Goal: Task Accomplishment & Management: Manage account settings

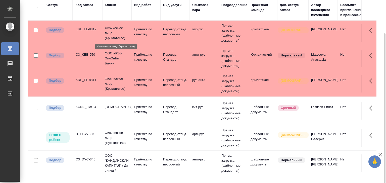
click at [125, 32] on p "Физическое лицо (Крылатское)" at bounding box center [117, 33] width 24 height 15
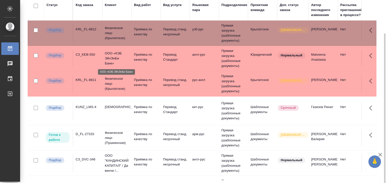
click at [105, 54] on p "ООО «КЭБ ЭйчЭнБи Банк»" at bounding box center [117, 58] width 24 height 15
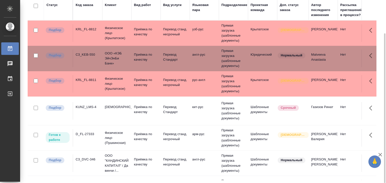
click at [108, 83] on p "Физическое лицо (Крылатское)" at bounding box center [117, 83] width 24 height 15
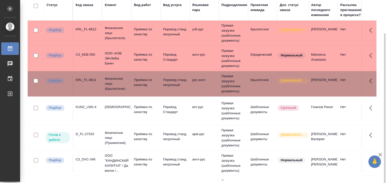
click at [98, 115] on td "KUNZ_LMS-4" at bounding box center [87, 111] width 29 height 18
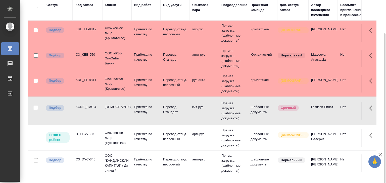
scroll to position [25, 0]
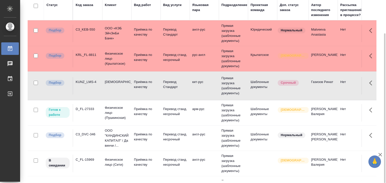
click at [90, 137] on div "C3_DVC-346" at bounding box center [88, 134] width 24 height 5
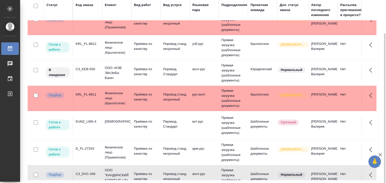
scroll to position [0, 0]
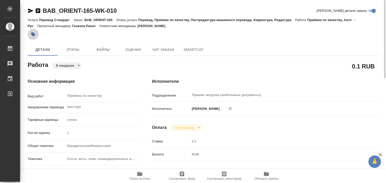
click at [34, 35] on icon "button" at bounding box center [33, 34] width 4 height 4
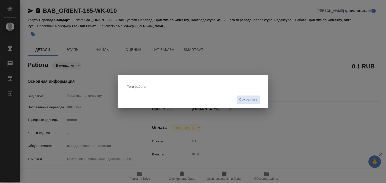
click at [140, 88] on input "Тэги работы" at bounding box center [188, 86] width 125 height 9
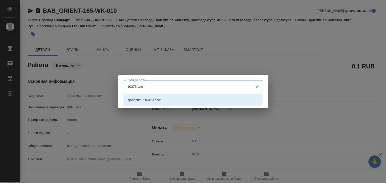
type input "10373 слов"
click at [166, 100] on li "Добавить "10373 слов"" at bounding box center [193, 100] width 139 height 9
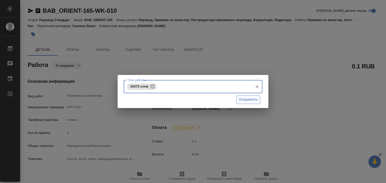
click at [241, 101] on span "Сохранить" at bounding box center [248, 100] width 18 height 6
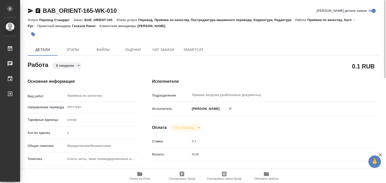
type input "readyForWork"
type input "англ-рус"
type input "5a8b1489cc6b4906c91bfd90"
type input "1"
type input "yr-fn"
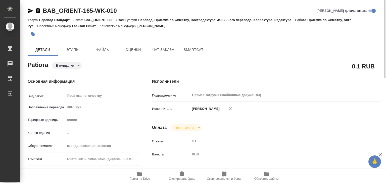
type input "5f647205b73bc97568ca66c0"
checkbox input "true"
type input "10.10.2025 17:00"
type input "[DATE] 18:00"
type input "10.10.2025 19:00"
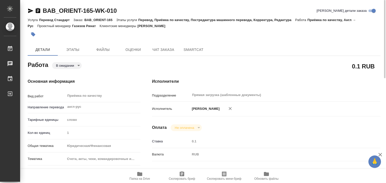
type input "Прямая загрузка (шаблонные документы)"
type input "notPayed"
type input "0.1"
type input "RUB"
type input "Газизов Ринат"
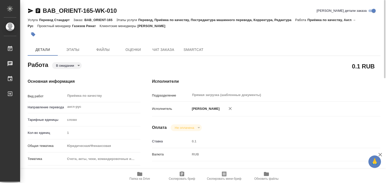
type input "BAB_ORIENT-165"
type input "Перевод Стандарт"
type input "Перевод, Приёмка по качеству, Постредактура машинного перевода, Корректура, Ред…"
type input "Голубев Дмитрий"
type input "Оксютович Ирина, Малофеева Екатерина"
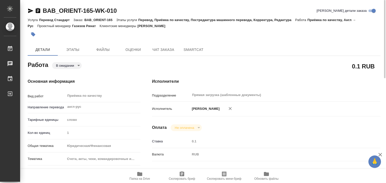
type input "/Clients/Orient/Orders/BAB_ORIENT-165"
drag, startPoint x: 37, startPoint y: 1, endPoint x: 91, endPoint y: 8, distance: 54.8
copy link "BAB_ORIENT-165"
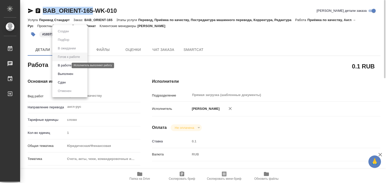
click at [66, 67] on body "🙏 .cls-1 fill:#fff; AWATERA Alilekova Valeriya Работы 0 Чаты График Выйти BAB_O…" at bounding box center [193, 91] width 386 height 183
click at [71, 73] on button "Выполнен" at bounding box center [65, 74] width 18 height 6
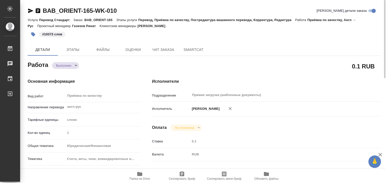
type textarea "x"
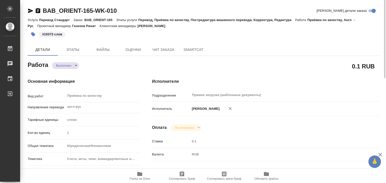
type textarea "x"
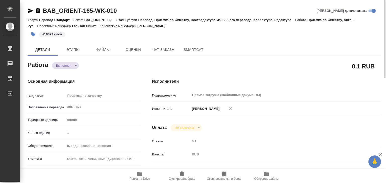
type textarea "x"
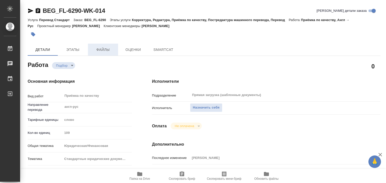
type textarea "x"
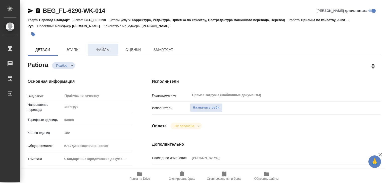
type textarea "x"
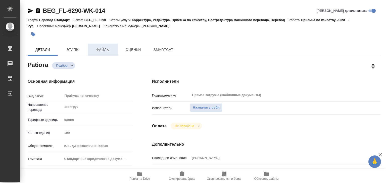
type textarea "x"
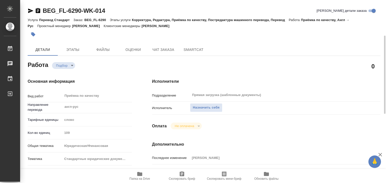
scroll to position [126, 0]
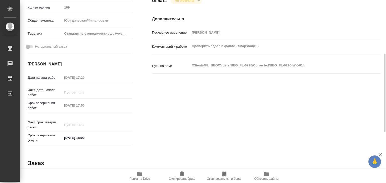
type textarea "x"
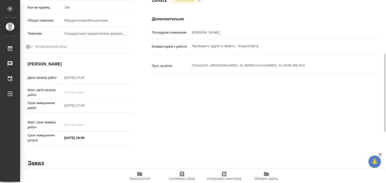
type textarea "x"
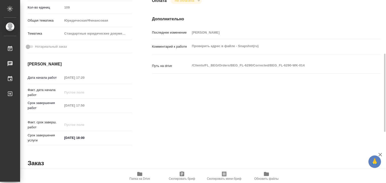
scroll to position [25, 0]
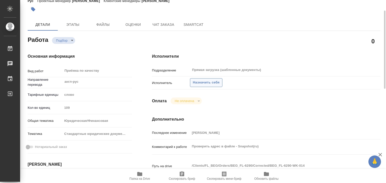
click at [195, 82] on span "Назначить себя" at bounding box center [206, 83] width 27 height 6
type textarea "x"
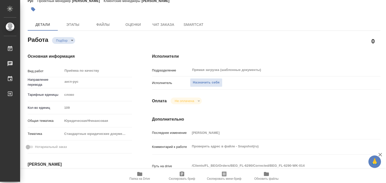
type textarea "x"
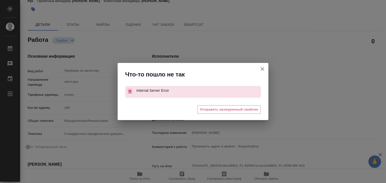
type textarea "x"
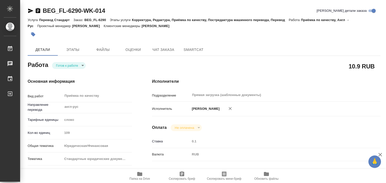
type textarea "x"
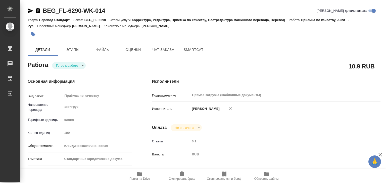
type textarea "x"
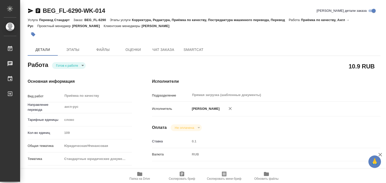
type textarea "x"
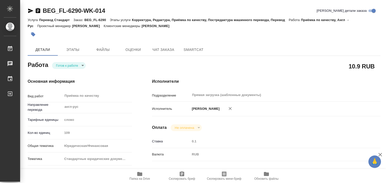
type textarea "x"
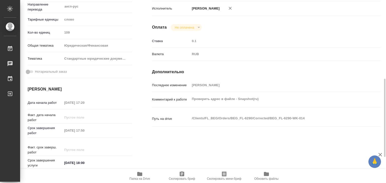
scroll to position [126, 0]
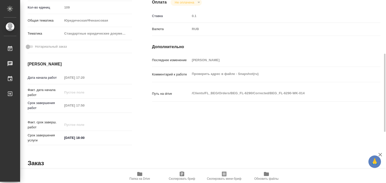
click at [137, 178] on span "Папка на Drive" at bounding box center [139, 179] width 21 height 4
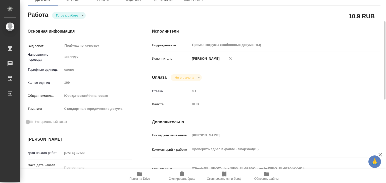
scroll to position [0, 0]
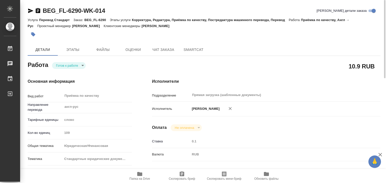
click at [138, 176] on icon "button" at bounding box center [140, 174] width 6 height 6
click at [70, 52] on span "Этапы" at bounding box center [73, 50] width 24 height 6
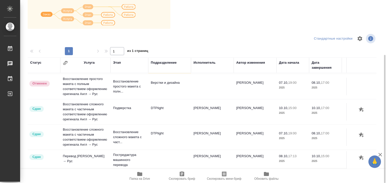
scroll to position [3, 0]
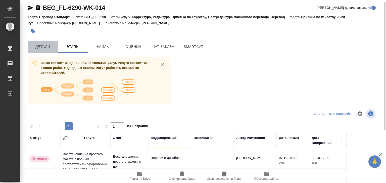
click at [42, 50] on span "Детали" at bounding box center [43, 47] width 24 height 6
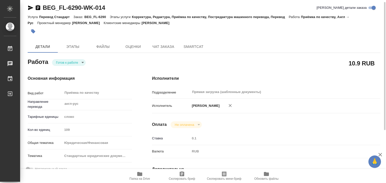
type textarea "x"
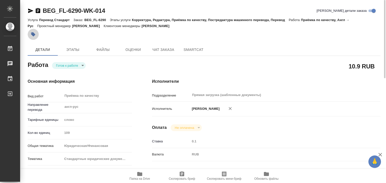
click at [33, 33] on icon "button" at bounding box center [33, 34] width 4 height 4
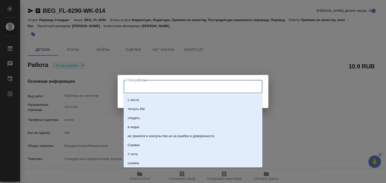
click at [164, 83] on input "Тэги работы" at bounding box center [188, 86] width 125 height 9
type input "20 слов"
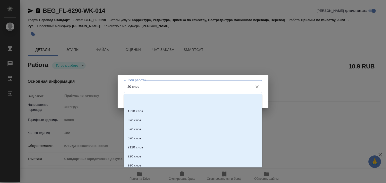
scroll to position [64, 0]
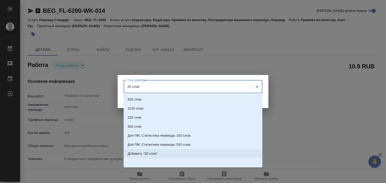
click at [158, 156] on li "Добавить "20 слов"" at bounding box center [193, 154] width 139 height 9
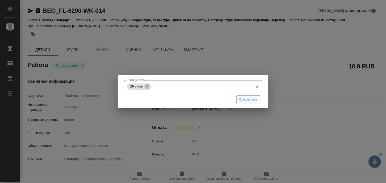
click at [239, 99] on span "Сохранить" at bounding box center [248, 100] width 18 height 6
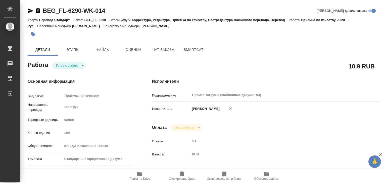
type input "readyForWork"
type textarea "Приёмка по качеству"
type textarea "x"
type input "англ-рус"
type input "5a8b1489cc6b4906c91bfd90"
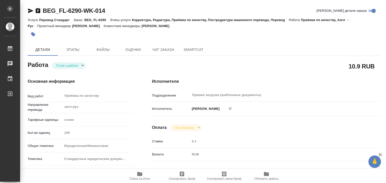
type input "109"
type input "yr-fn"
type input "5f647205b73bc97568ca66bf"
type input "[DATE] 17:20"
type input "[DATE] 17:50"
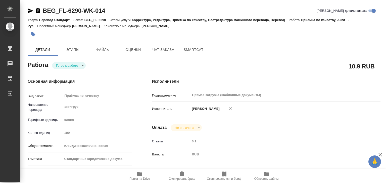
type input "[DATE] 18:00"
type input "Прямая загрузка (шаблонные документы)"
type input "notPayed"
type input "0.1"
type input "RUB"
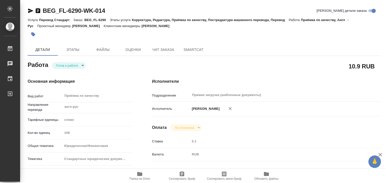
type input "Алилекова Валерия"
type textarea "Проверить адрес в файле - Snapshot(ru)"
type textarea "x"
type textarea "/Clients/FL_BEG/Orders/BEG_FL-6290/Corrected/BEG_FL-6290-WK-014"
type textarea "x"
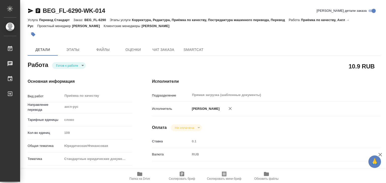
type input "BEG_FL-6290"
type input "Перевод Стандарт"
type input "Корректура, Редактура, Приёмка по качеству, Постредактура машинного перевода, П…"
type input "[PERSON_NAME]"
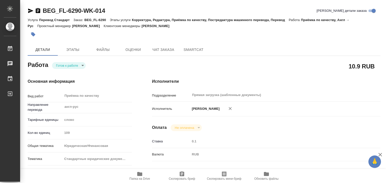
type input "/Clients/FL_BEG/Orders/BEG_FL-6290"
type textarea "x"
type textarea "англ-рус"
type textarea "x"
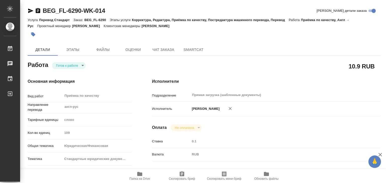
type textarea "x"
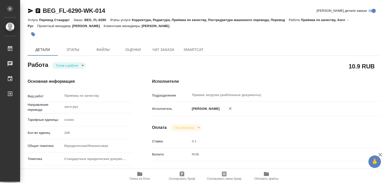
type textarea "x"
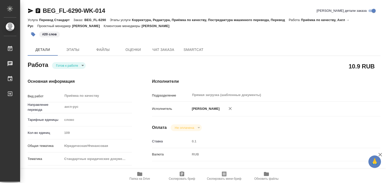
type textarea "x"
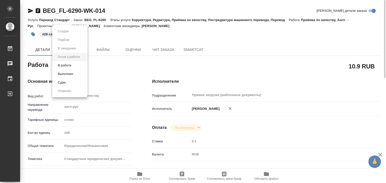
click at [76, 66] on body "🙏 .cls-1 fill:#fff; AWATERA Alilekova Valeriya Работы 0 Чаты График Выйти BEG_F…" at bounding box center [193, 91] width 386 height 183
click at [76, 74] on li "Выполнен" at bounding box center [69, 74] width 35 height 9
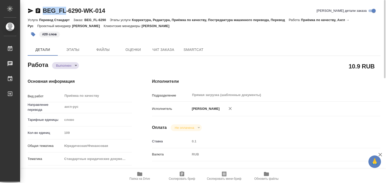
type textarea "x"
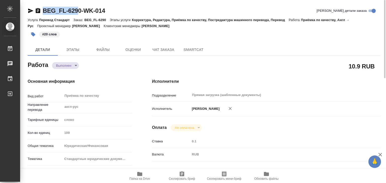
type textarea "x"
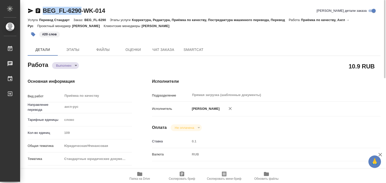
type textarea "x"
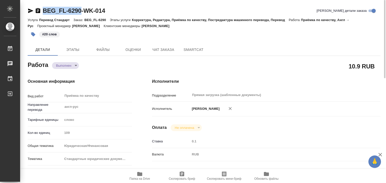
drag, startPoint x: 51, startPoint y: 6, endPoint x: 81, endPoint y: 11, distance: 30.5
copy link "BEG_FL-6290"
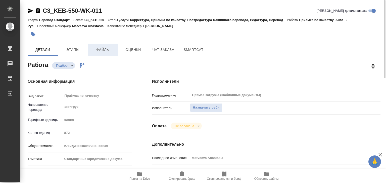
click at [104, 49] on span "Файлы" at bounding box center [103, 50] width 24 height 6
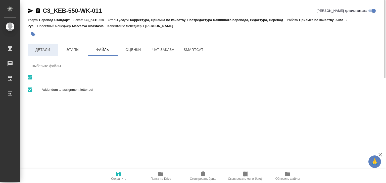
click at [46, 53] on span "Детали" at bounding box center [43, 50] width 24 height 6
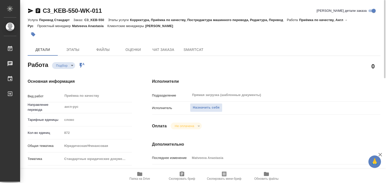
type textarea "x"
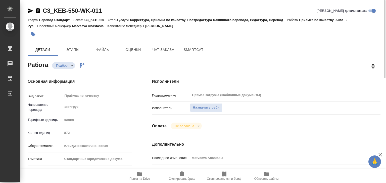
type textarea "x"
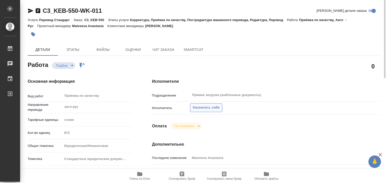
click at [203, 110] on span "Назначить себя" at bounding box center [206, 108] width 27 height 6
type textarea "x"
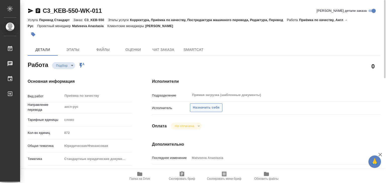
type textarea "x"
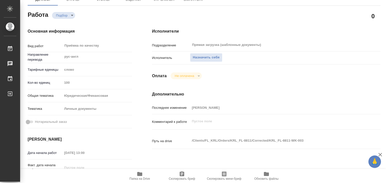
scroll to position [75, 0]
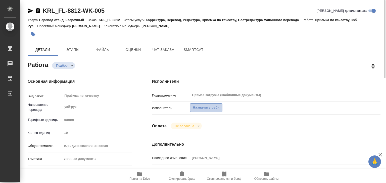
click at [204, 107] on span "Назначить себя" at bounding box center [206, 108] width 27 height 6
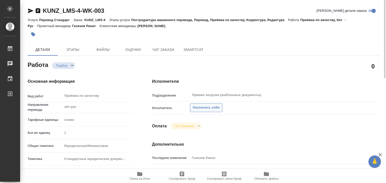
click at [194, 110] on span "Назначить себя" at bounding box center [206, 108] width 27 height 6
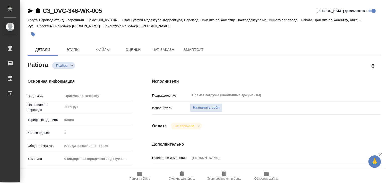
type textarea "x"
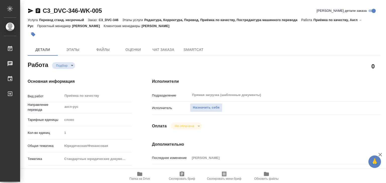
type textarea "x"
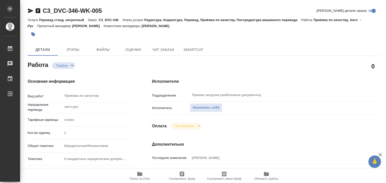
type textarea "x"
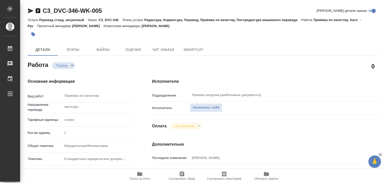
type textarea "x"
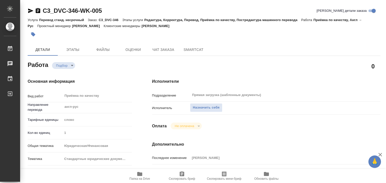
type textarea "x"
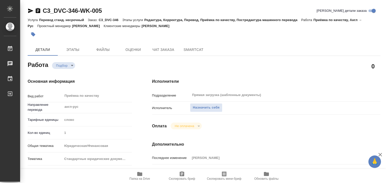
type textarea "x"
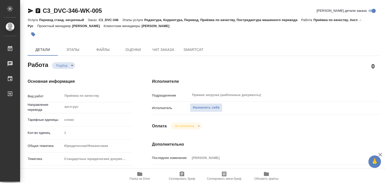
type textarea "x"
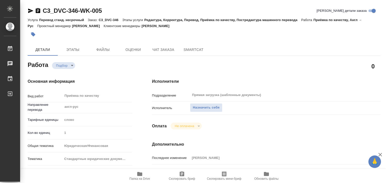
type textarea "x"
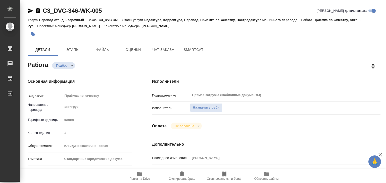
type textarea "x"
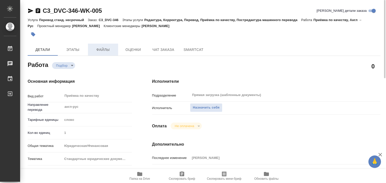
click at [103, 53] on span "Файлы" at bounding box center [103, 50] width 24 height 6
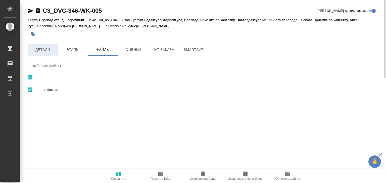
click at [41, 53] on span "Детали" at bounding box center [43, 50] width 24 height 6
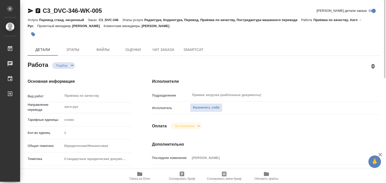
type textarea "x"
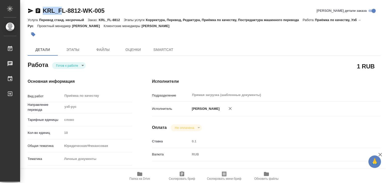
type textarea "x"
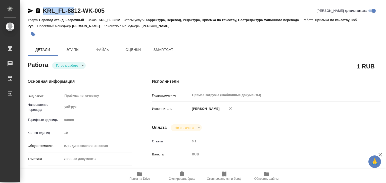
type textarea "x"
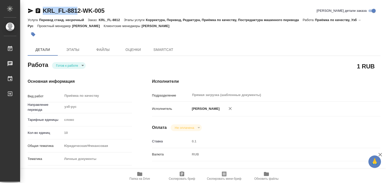
type textarea "x"
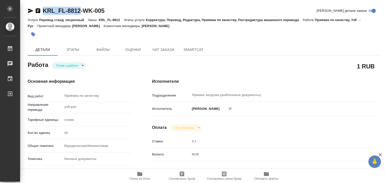
drag, startPoint x: 39, startPoint y: 3, endPoint x: 80, endPoint y: 12, distance: 41.7
type textarea "x"
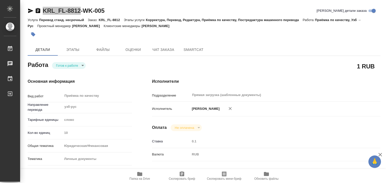
type textarea "x"
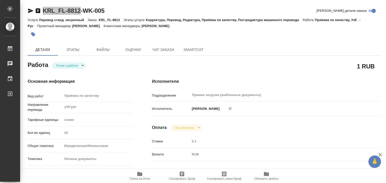
type textarea "x"
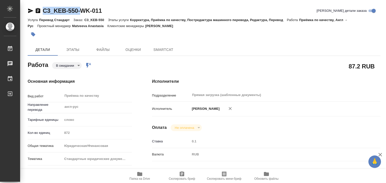
type textarea "x"
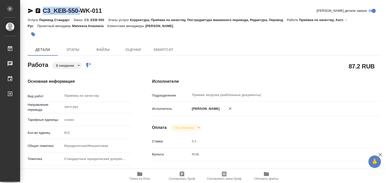
type textarea "x"
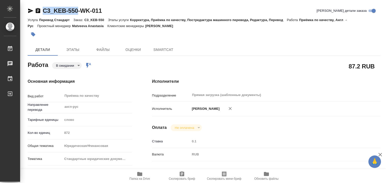
drag, startPoint x: 36, startPoint y: 5, endPoint x: 80, endPoint y: 13, distance: 44.5
type textarea "x"
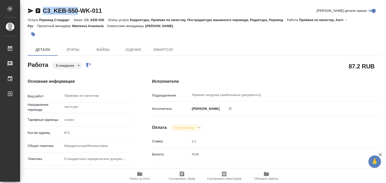
type textarea "x"
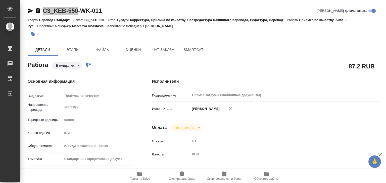
type textarea "x"
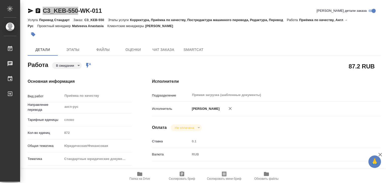
type textarea "x"
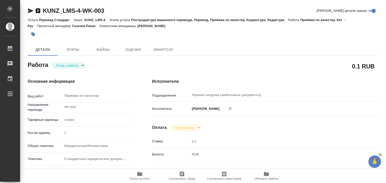
type textarea "x"
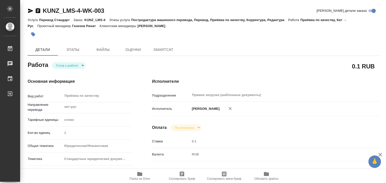
type textarea "x"
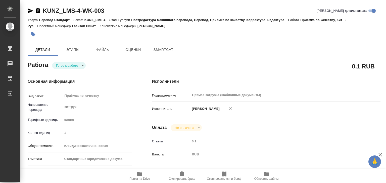
type textarea "x"
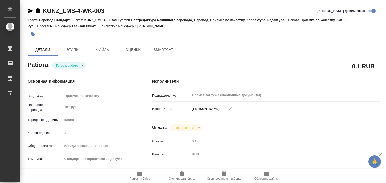
type textarea "x"
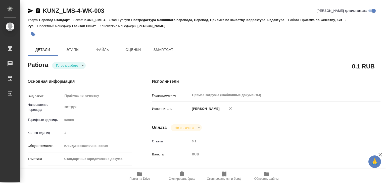
type textarea "x"
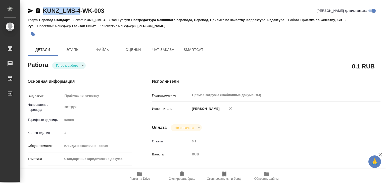
drag, startPoint x: 39, startPoint y: 5, endPoint x: 82, endPoint y: 11, distance: 43.1
copy link "KUNZ_LMS-4"
type textarea "x"
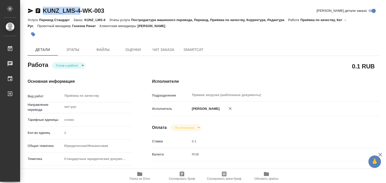
type textarea "x"
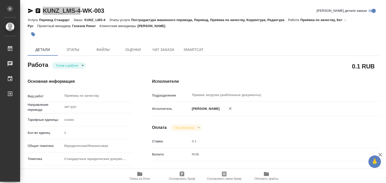
type textarea "x"
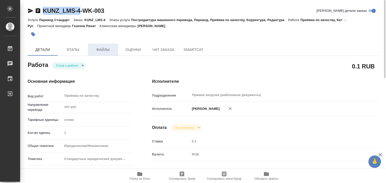
click at [106, 52] on span "Файлы" at bounding box center [103, 50] width 24 height 6
